Goal: Navigation & Orientation: Find specific page/section

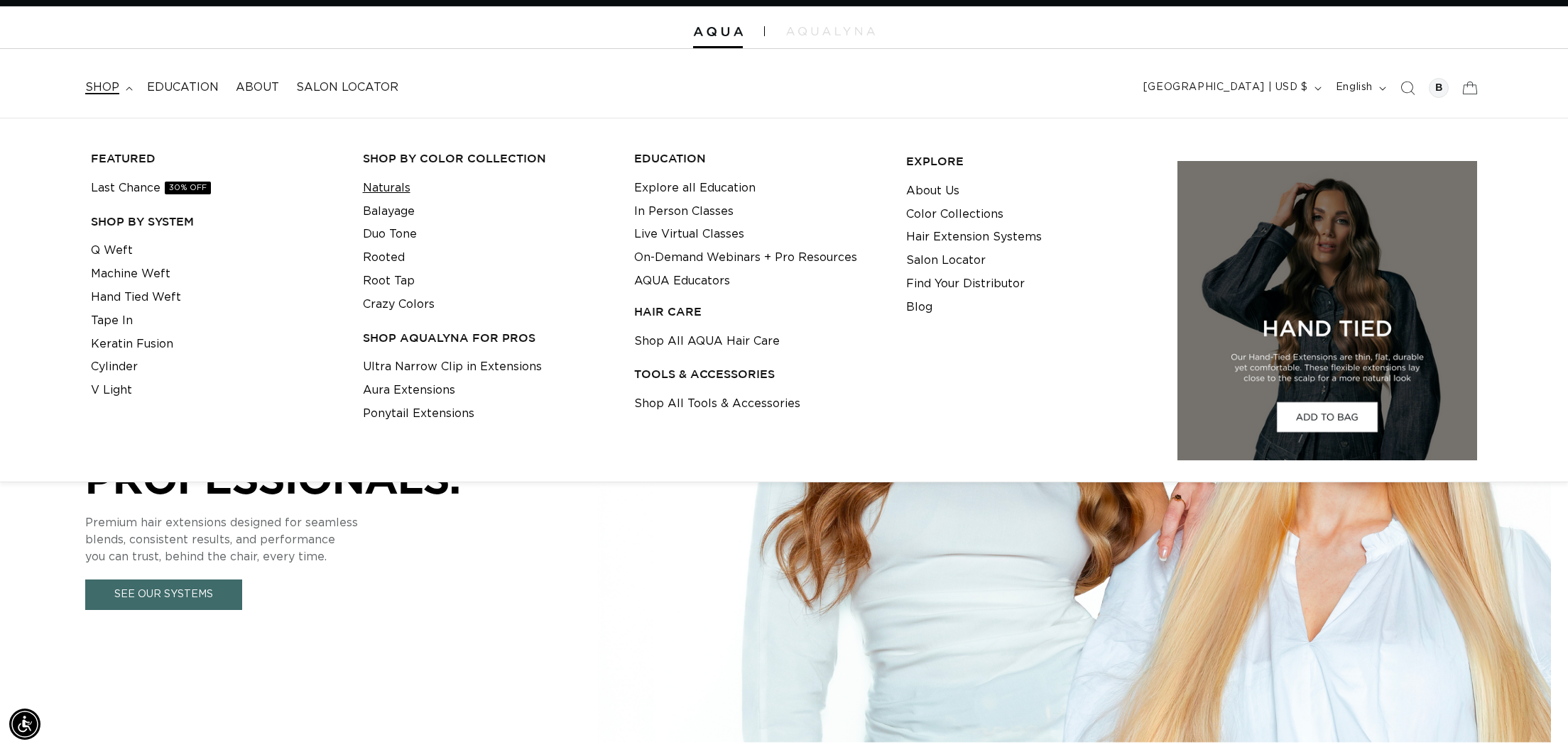
scroll to position [0, 2525]
click at [120, 251] on link "Q Weft" at bounding box center [111, 251] width 42 height 23
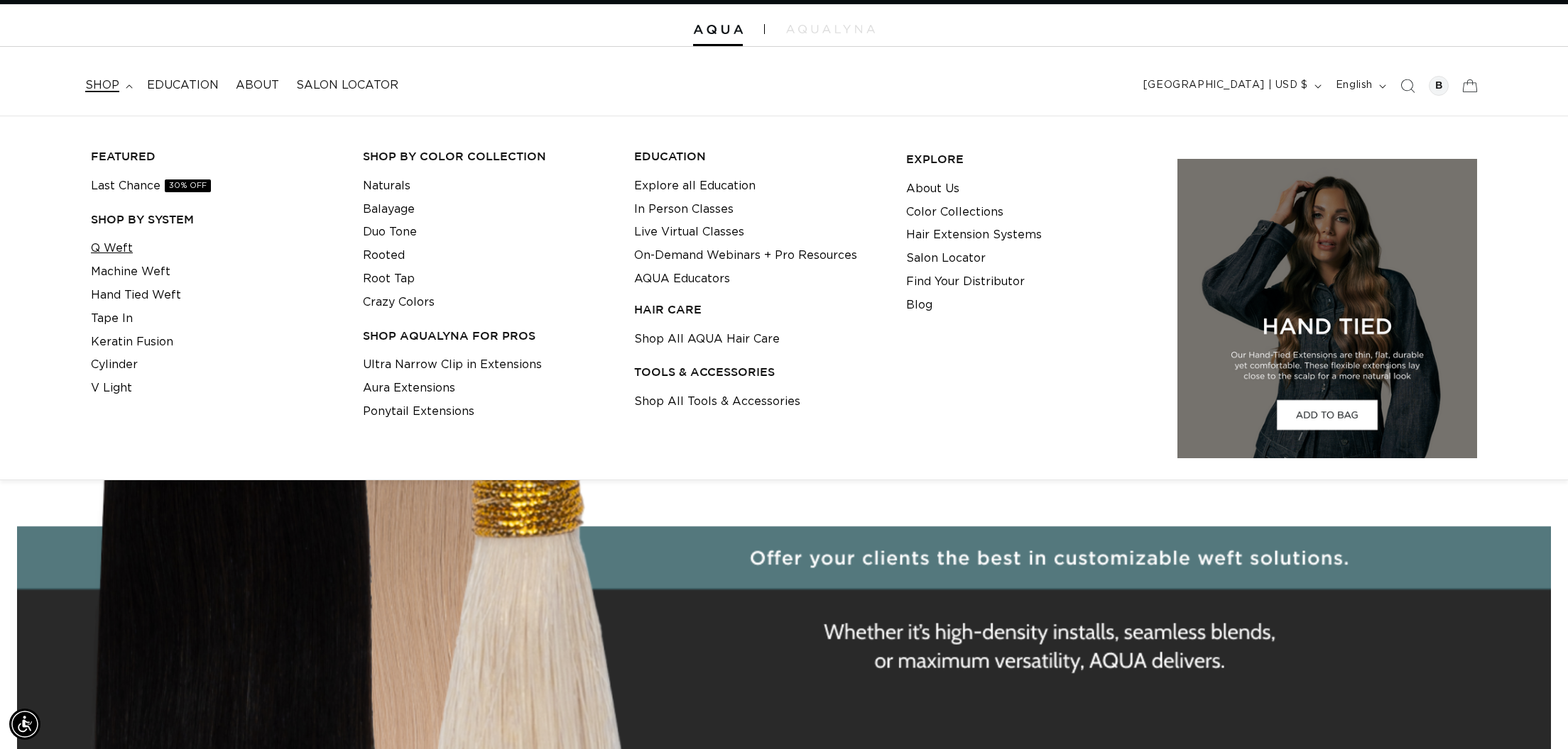
scroll to position [0, 0]
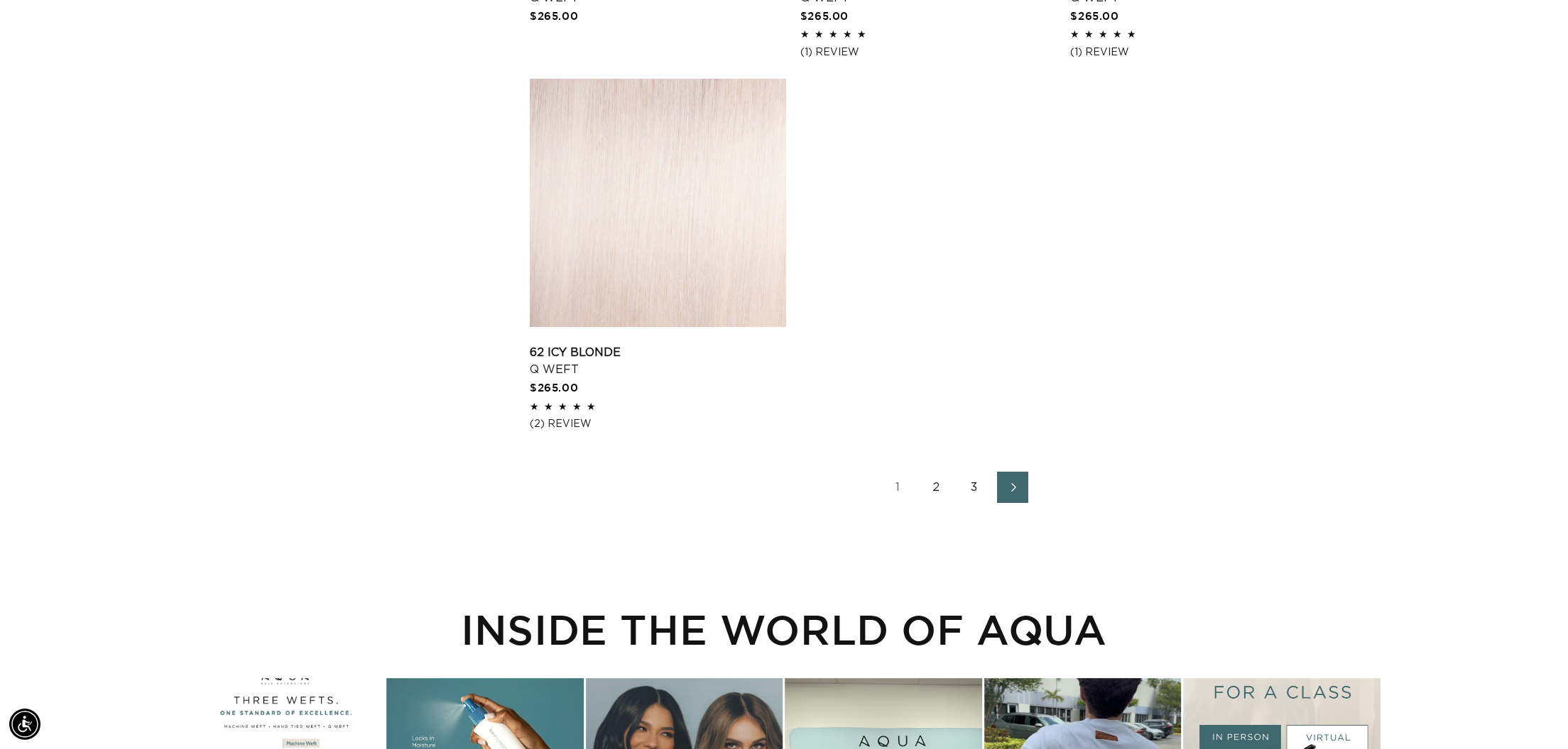
scroll to position [0, 1263]
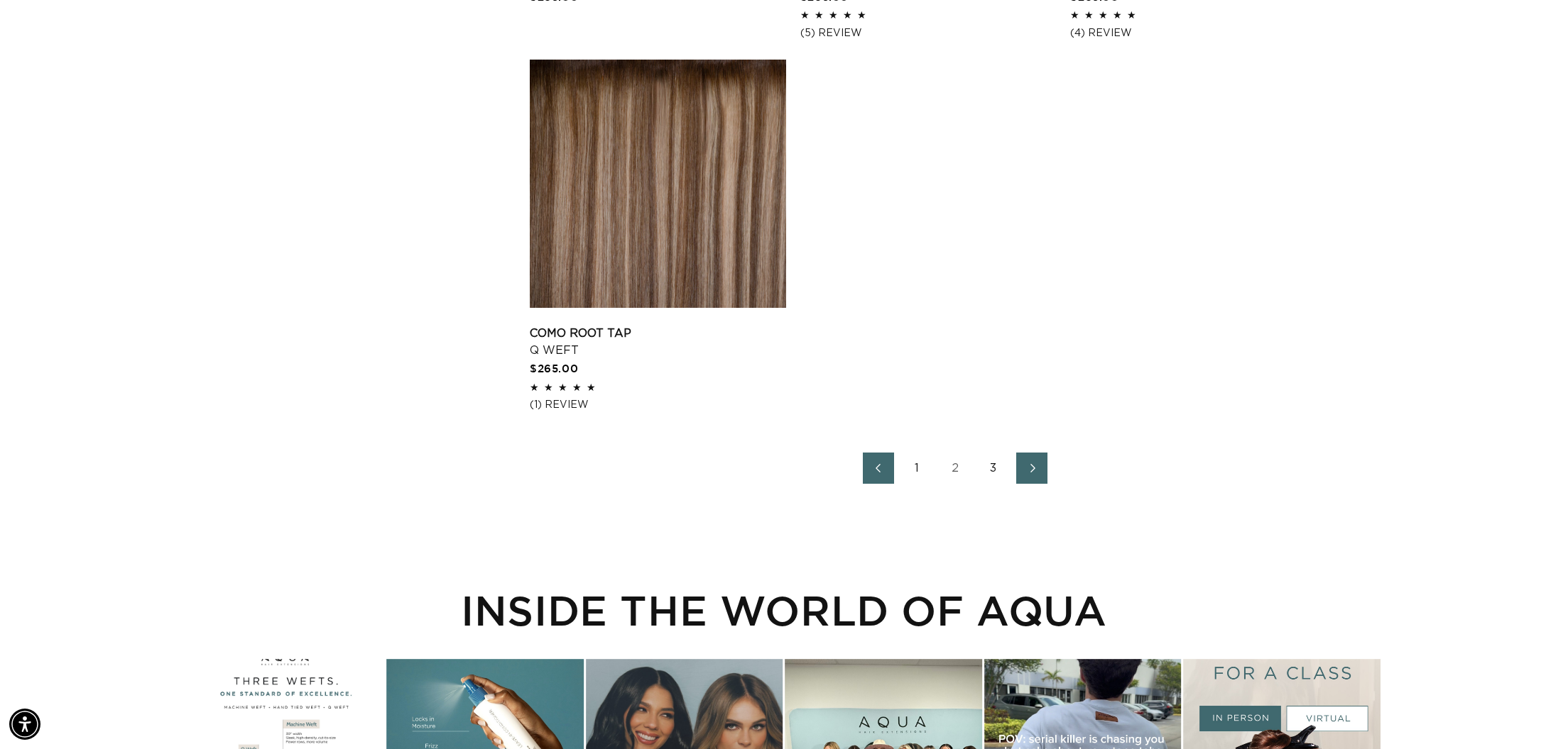
scroll to position [0, 2525]
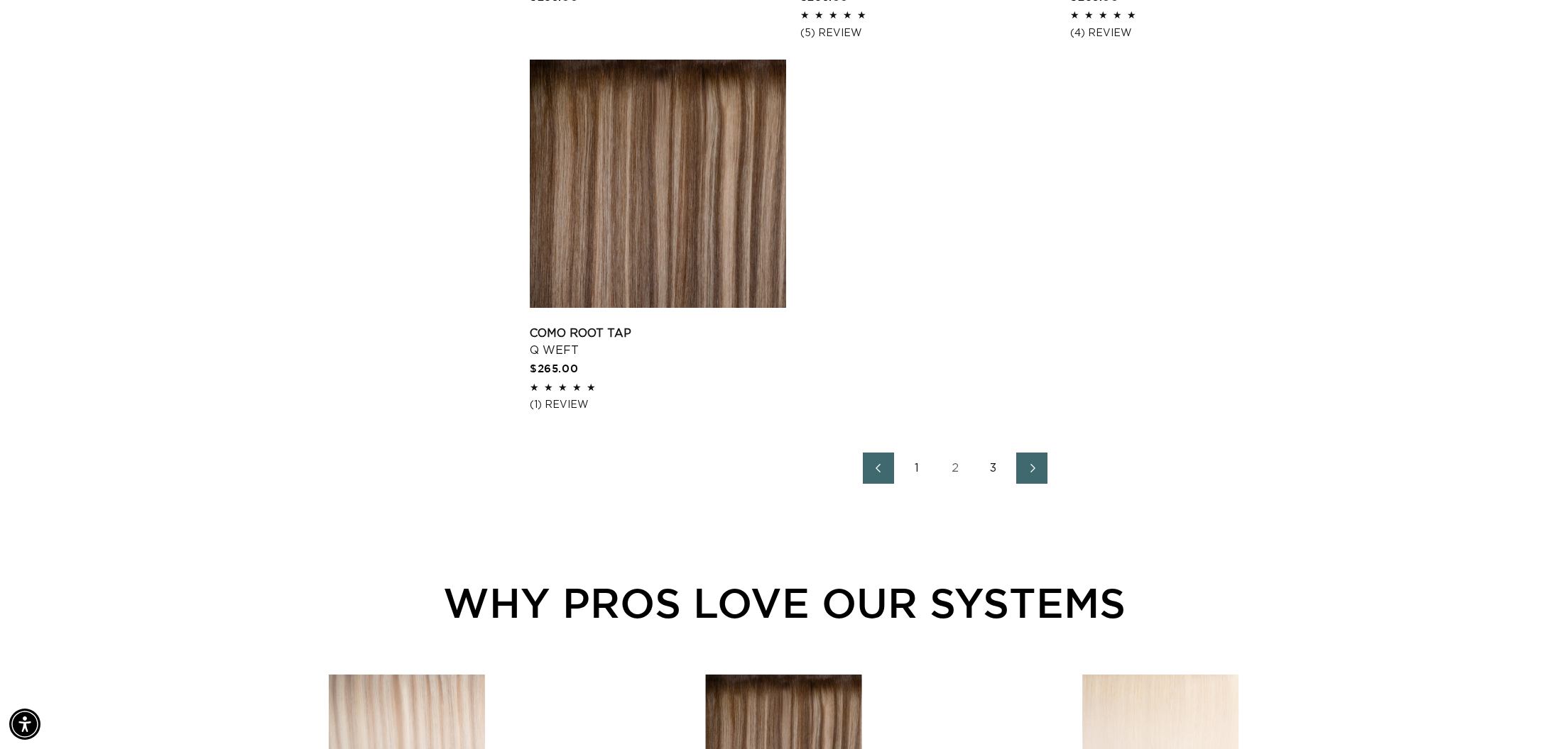
click at [997, 476] on link "3" at bounding box center [992, 468] width 31 height 31
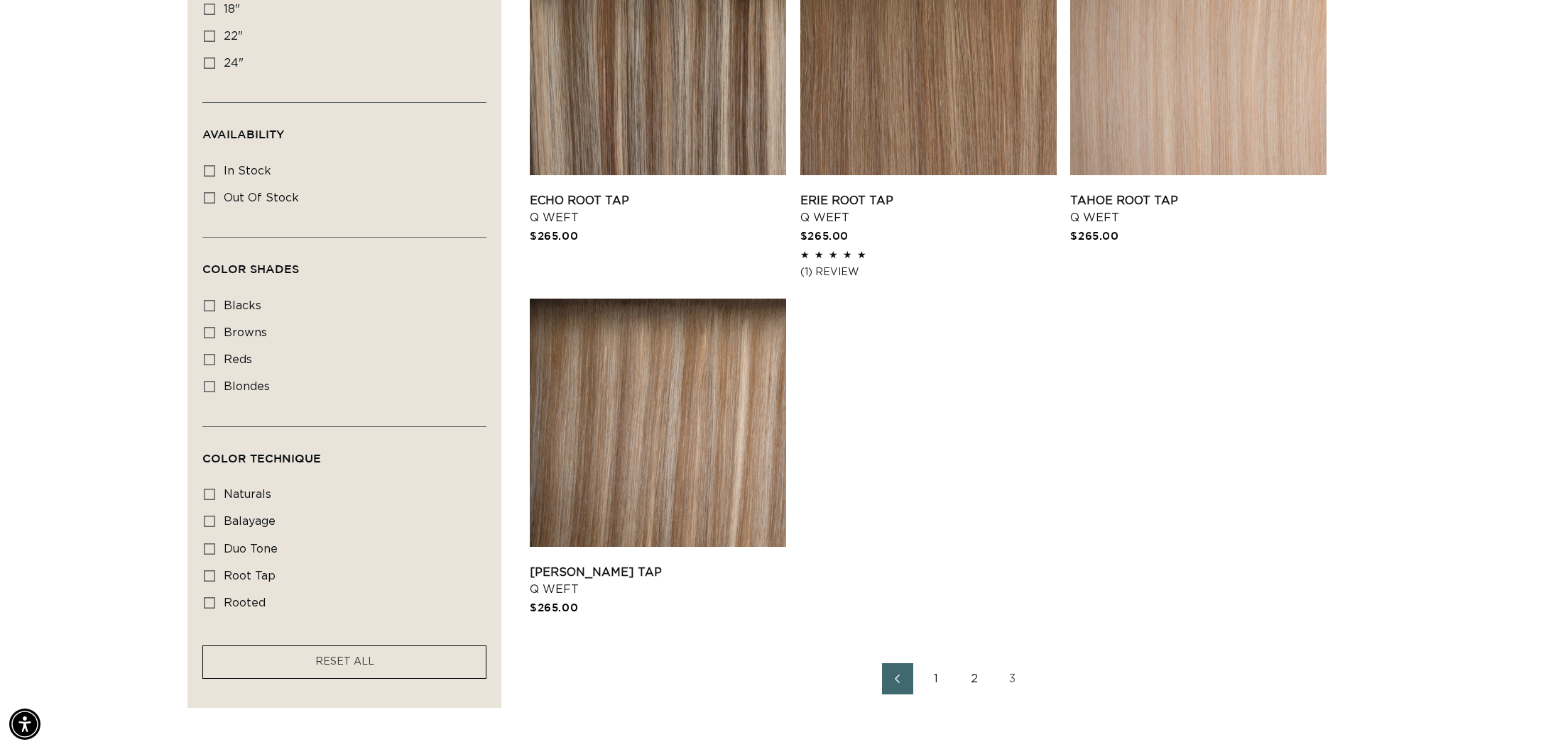
scroll to position [589, 0]
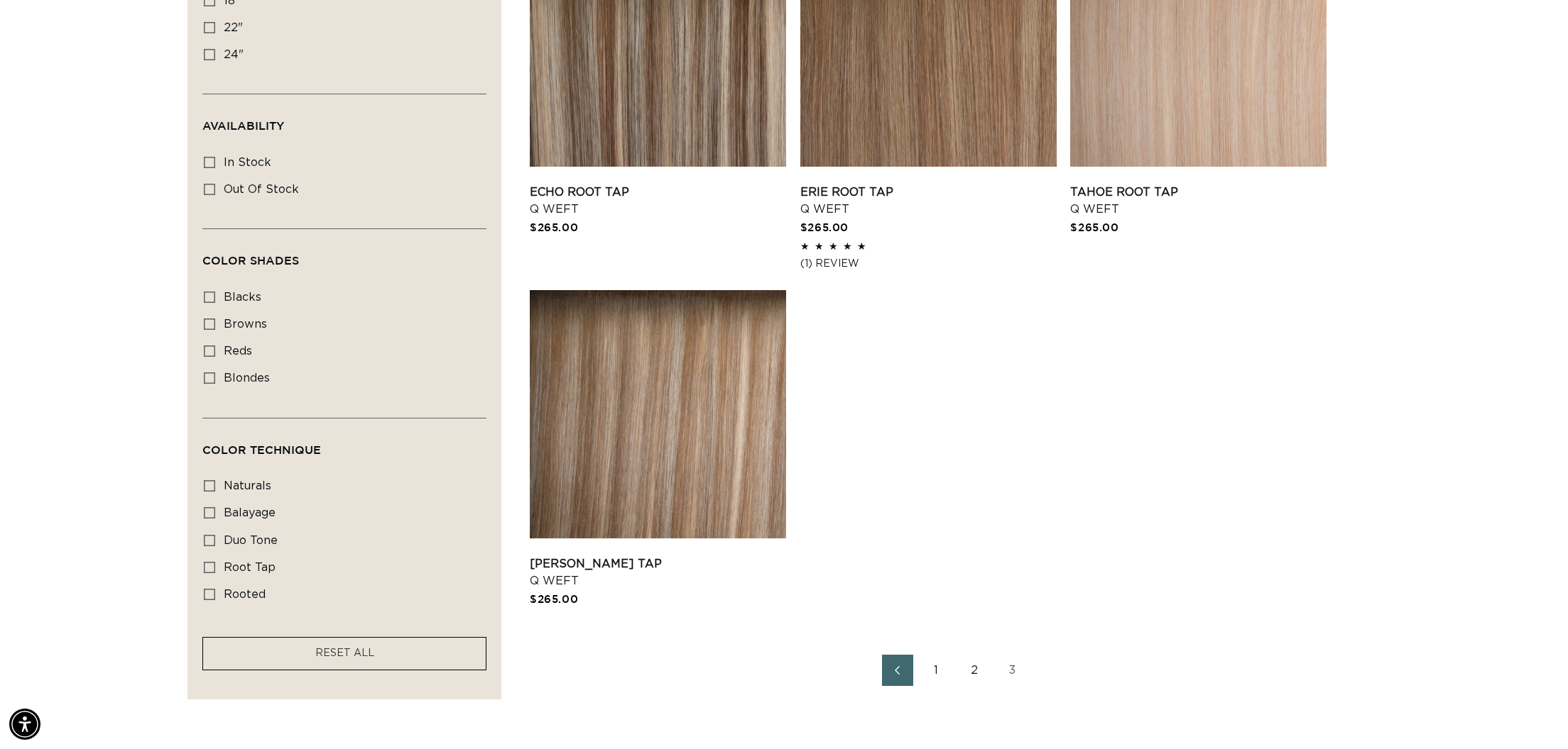
click at [939, 684] on link "1" at bounding box center [936, 670] width 31 height 31
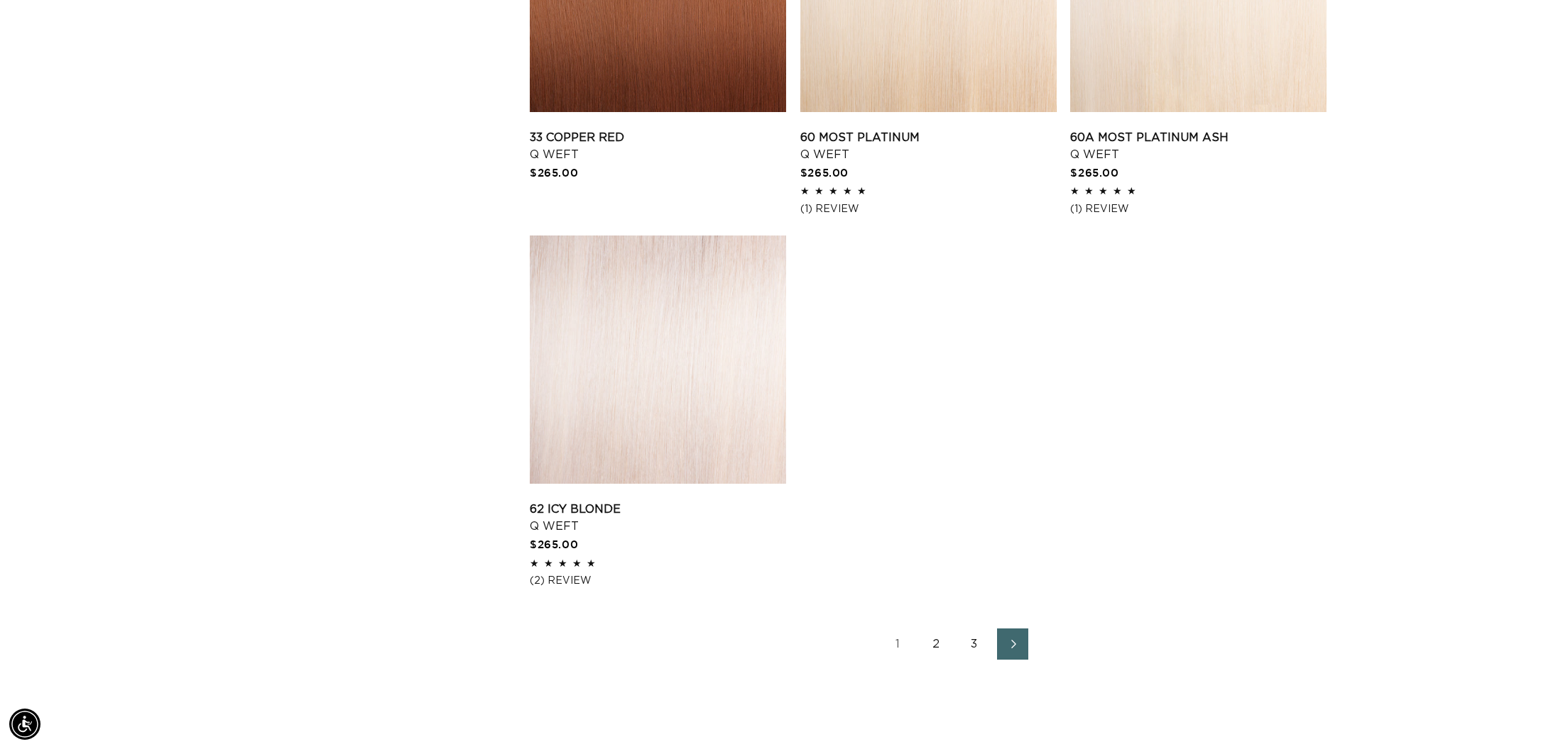
scroll to position [0, 1263]
